Goal: Task Accomplishment & Management: Use online tool/utility

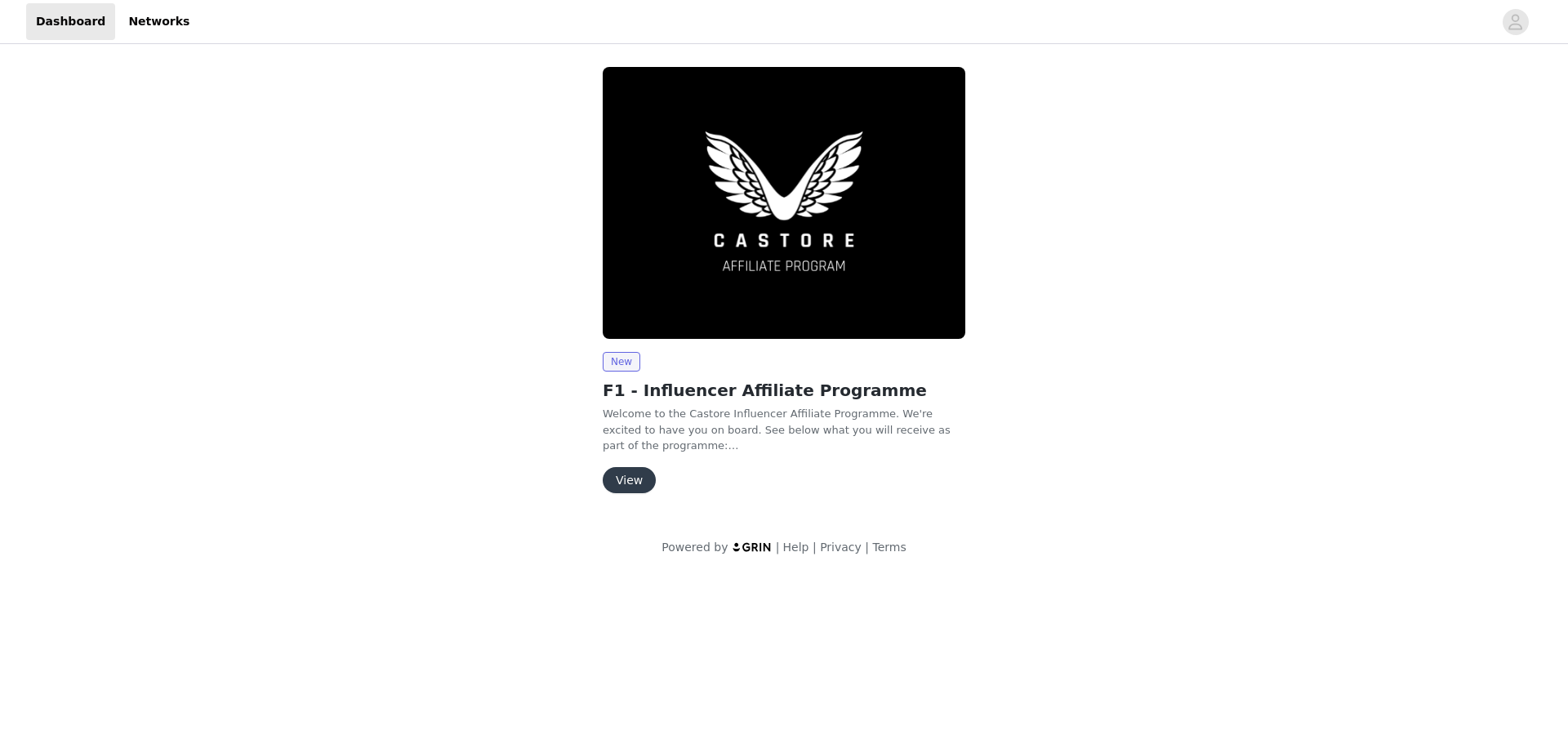
click at [628, 481] on button "View" at bounding box center [629, 480] width 53 height 26
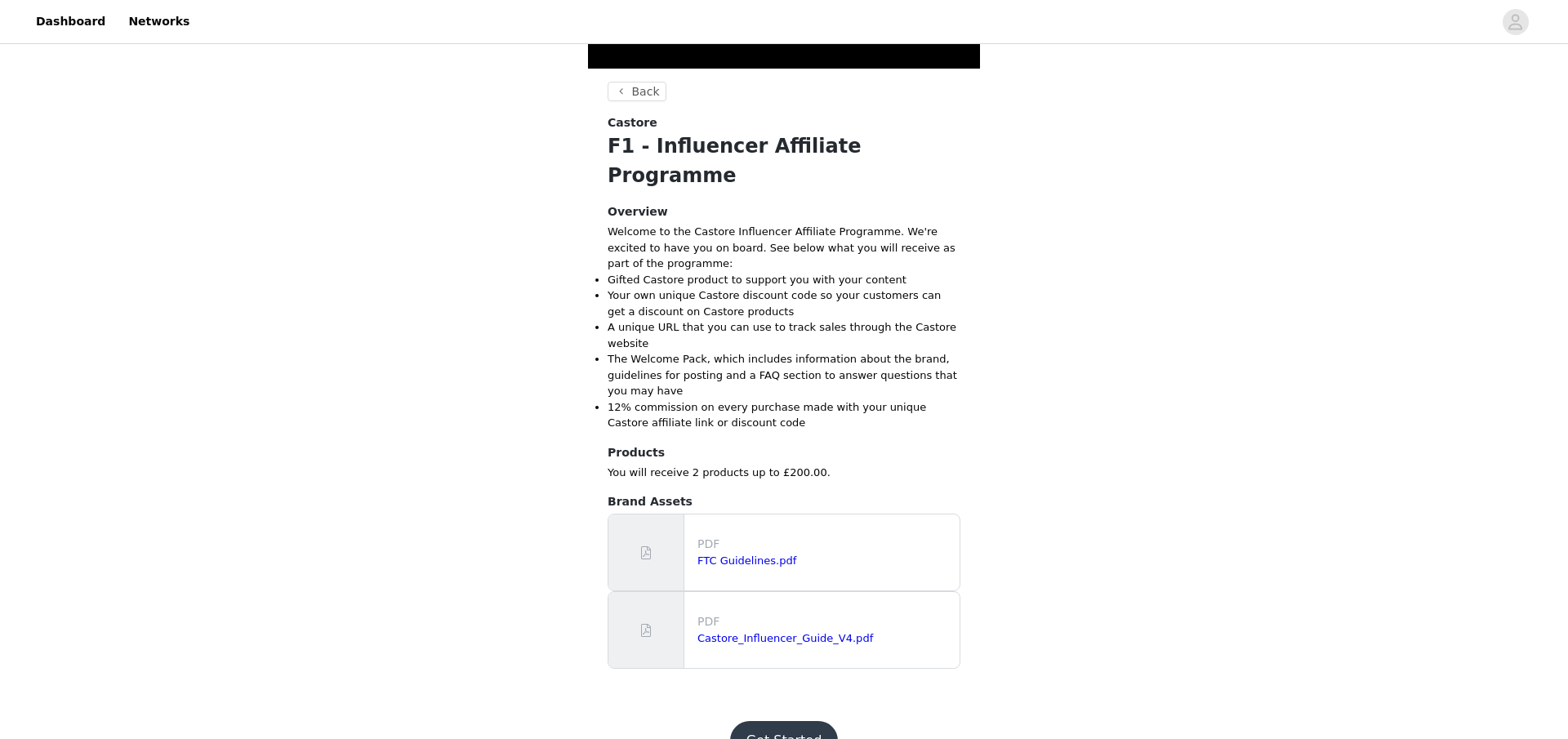
scroll to position [382, 0]
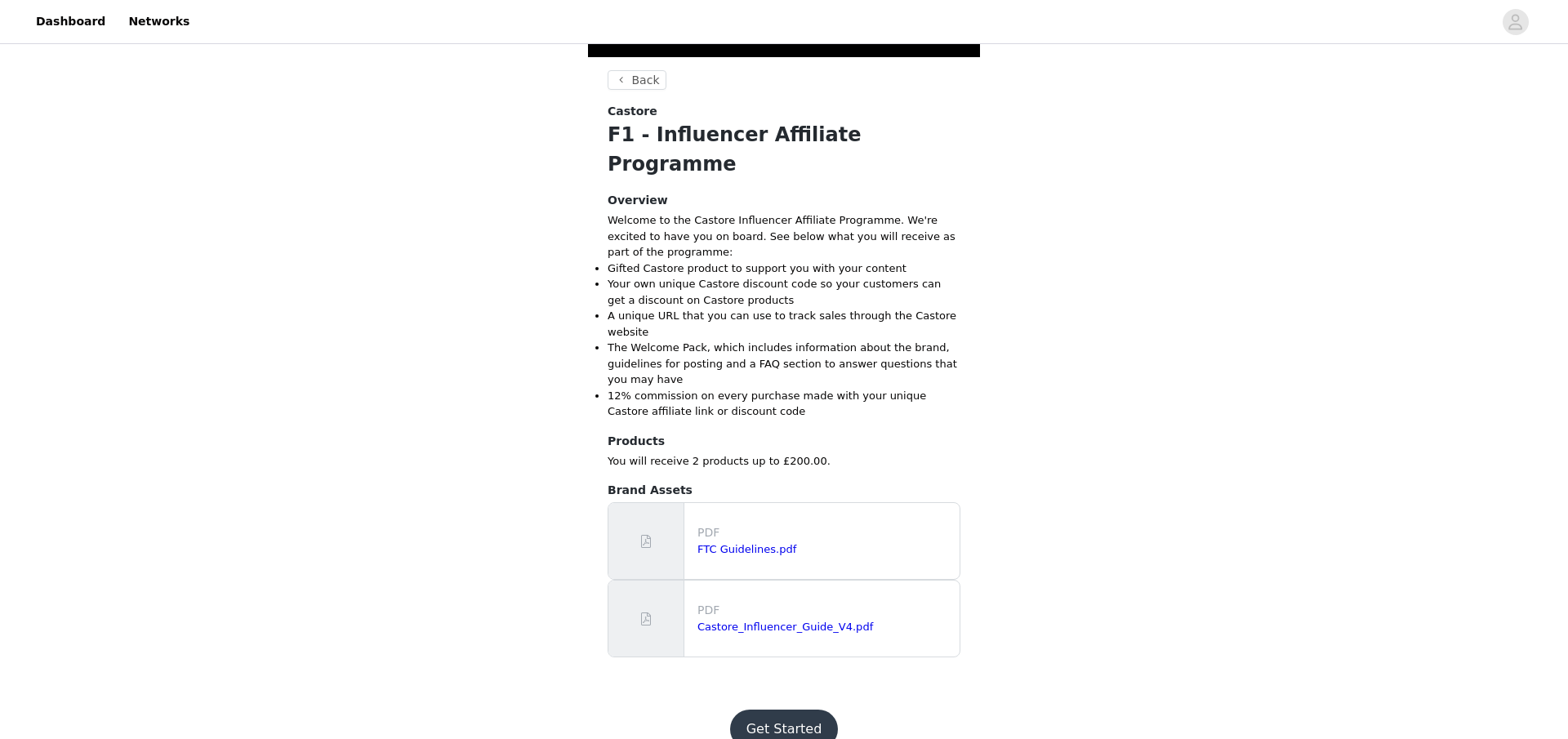
click at [767, 710] on button "Get Started" at bounding box center [784, 729] width 109 height 39
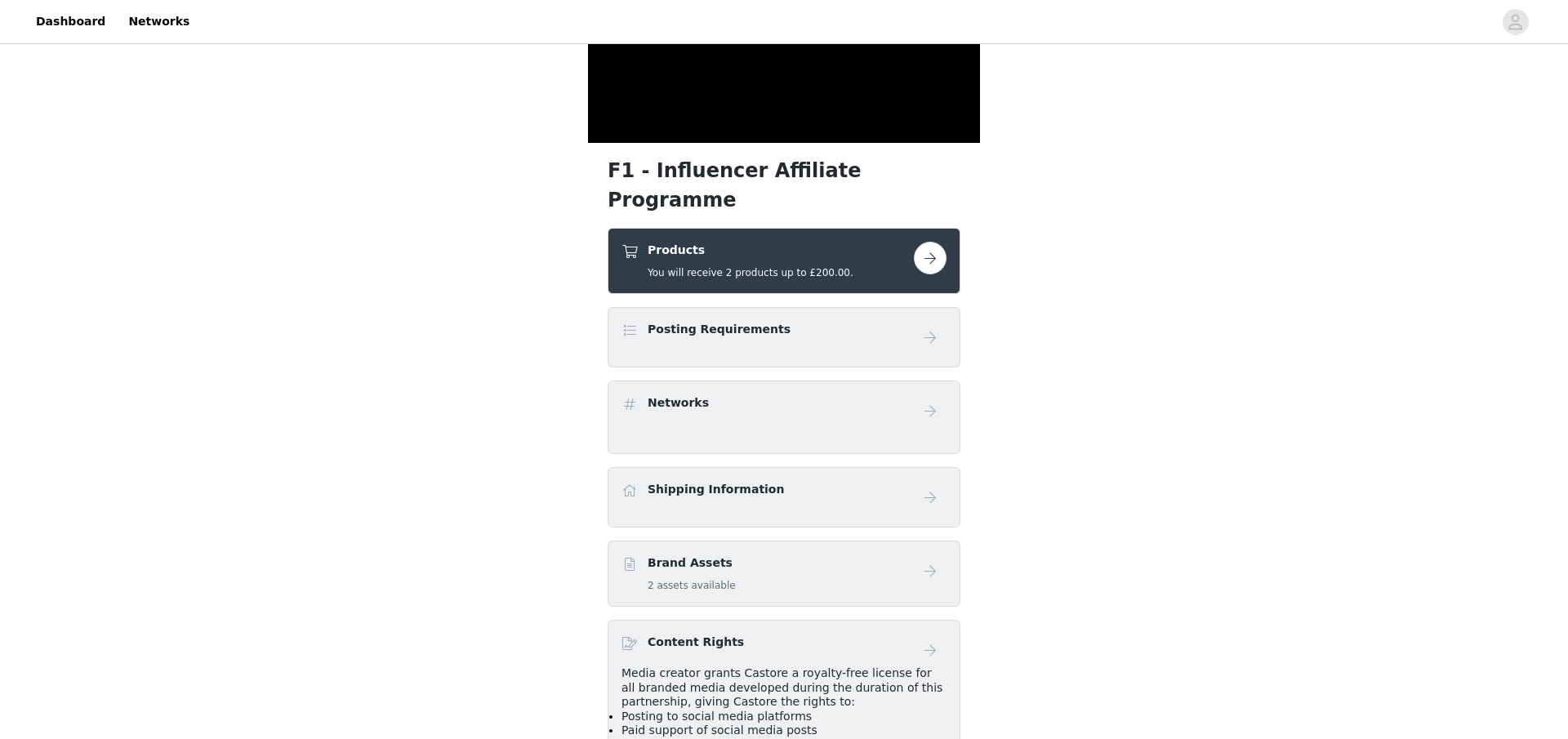
scroll to position [329, 0]
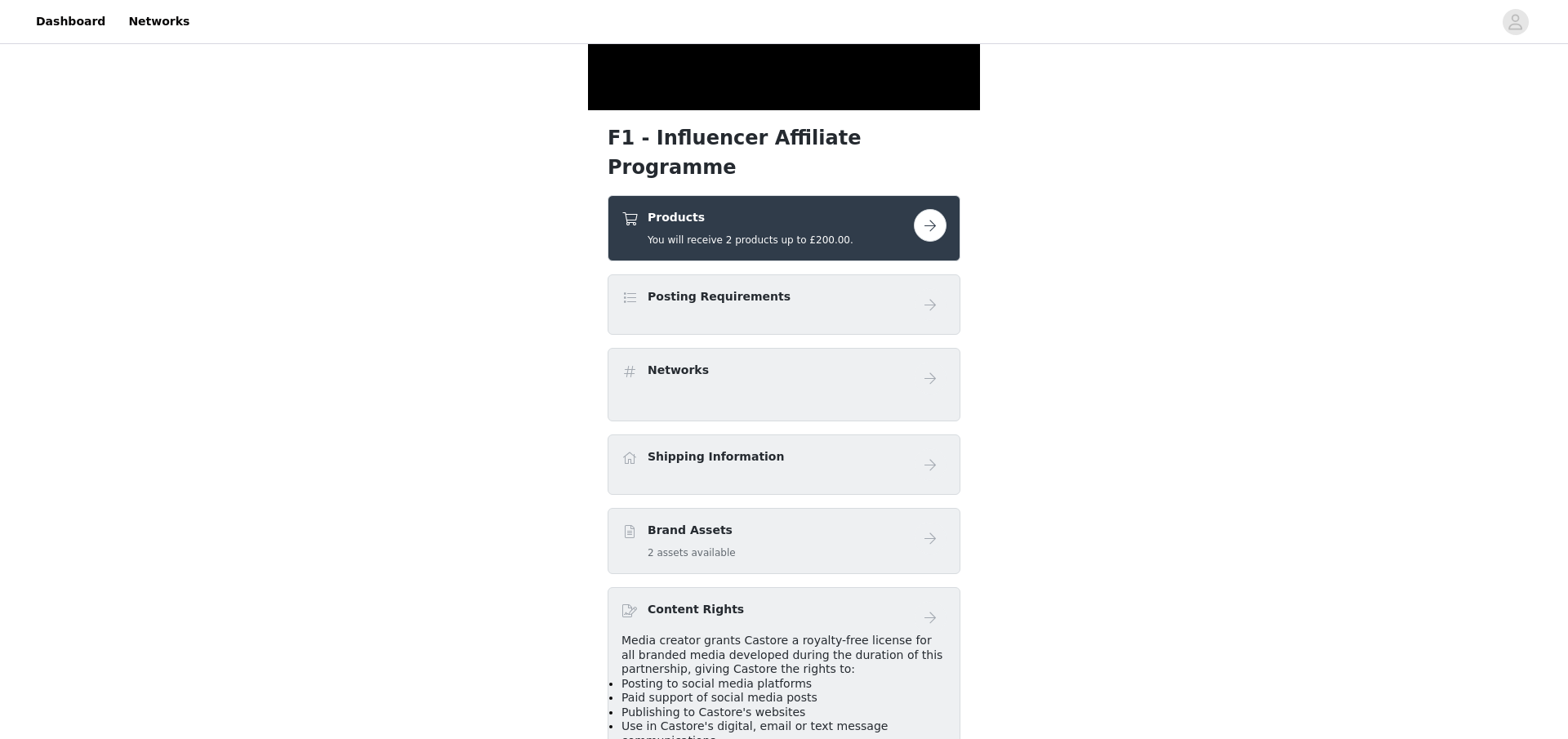
click at [931, 209] on button "button" at bounding box center [930, 225] width 33 height 33
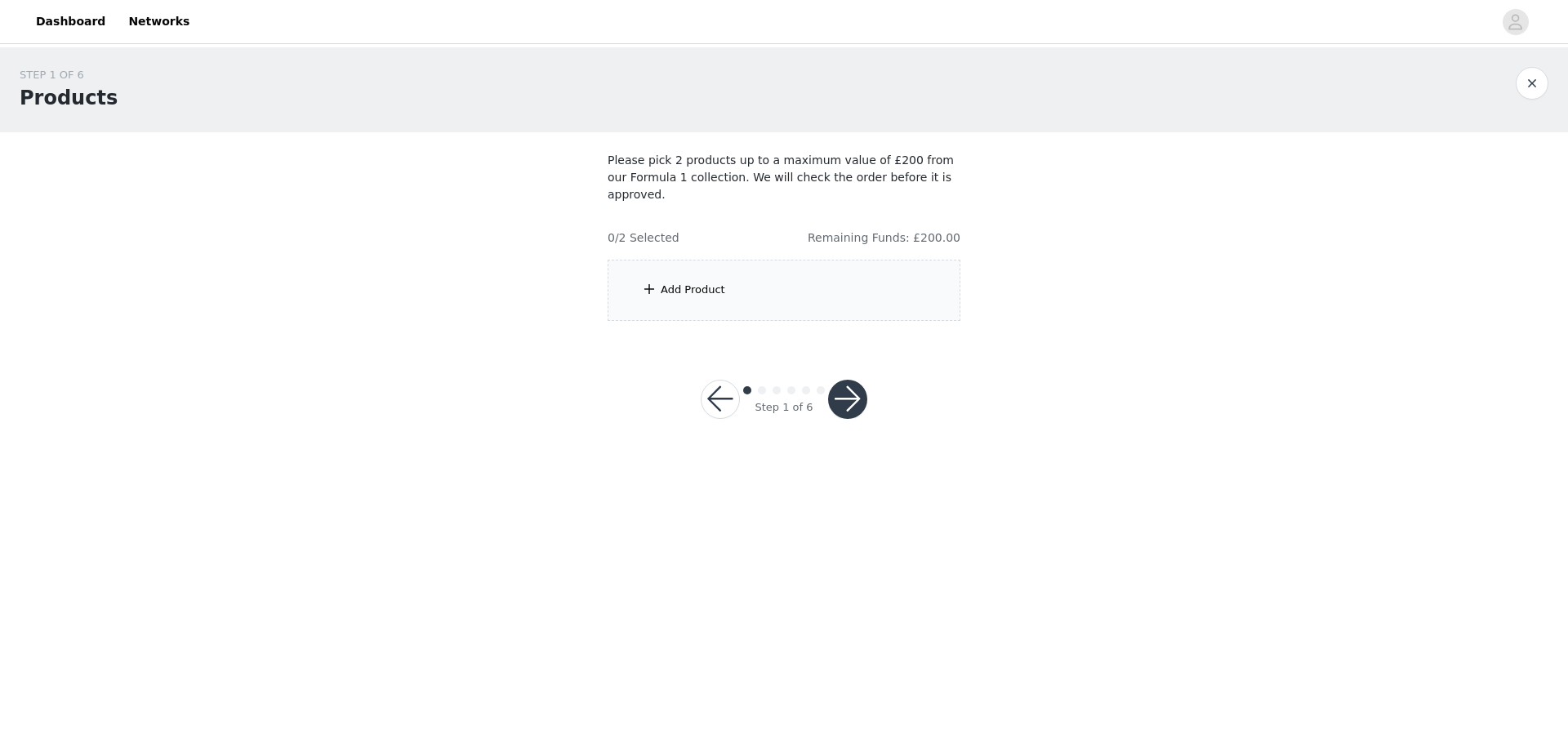
click at [649, 279] on span at bounding box center [648, 288] width 16 height 20
